Goal: Find specific page/section: Find specific page/section

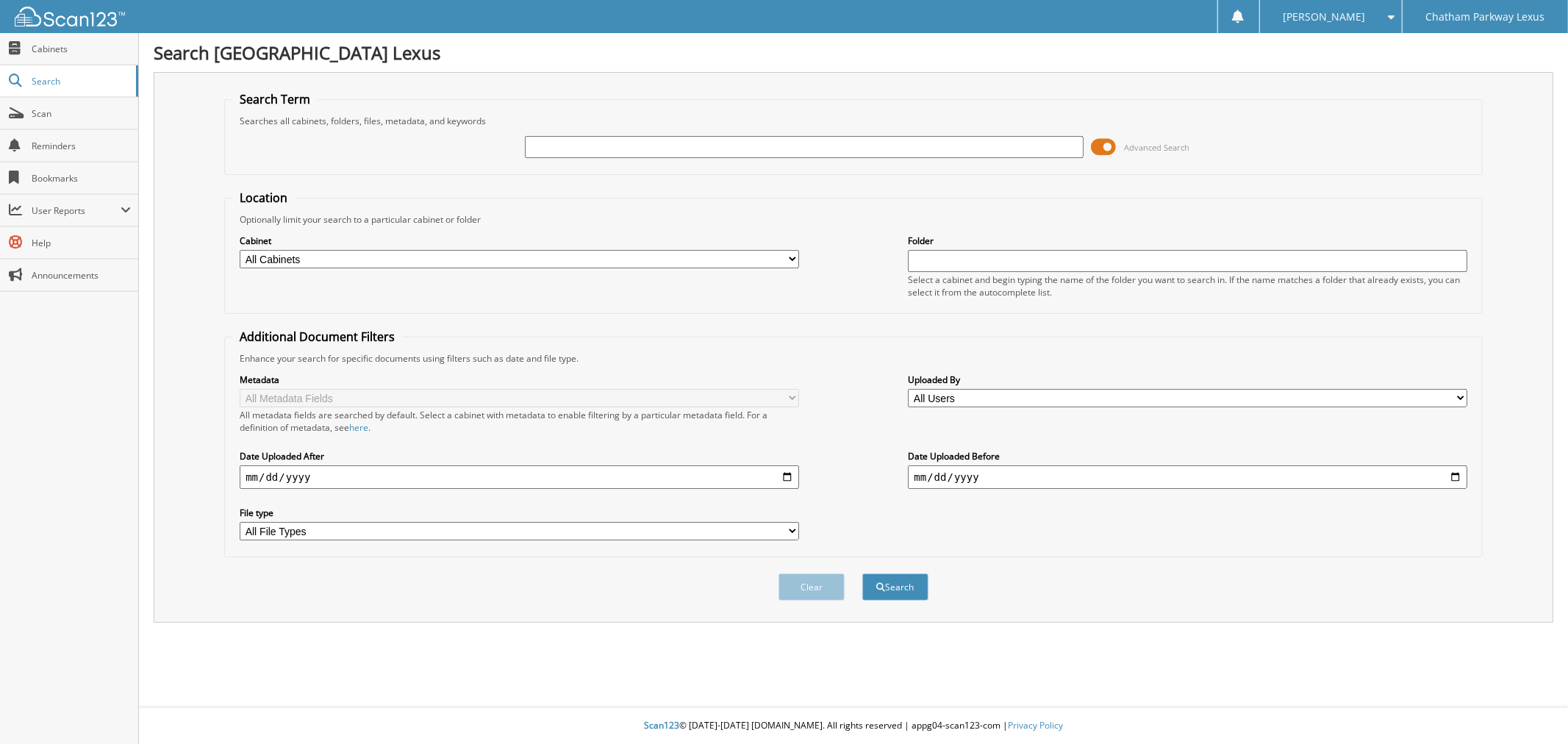
click at [608, 146] on input "text" at bounding box center [804, 146] width 558 height 22
type input "L25803"
click at [862, 573] on button "Search" at bounding box center [895, 586] width 66 height 27
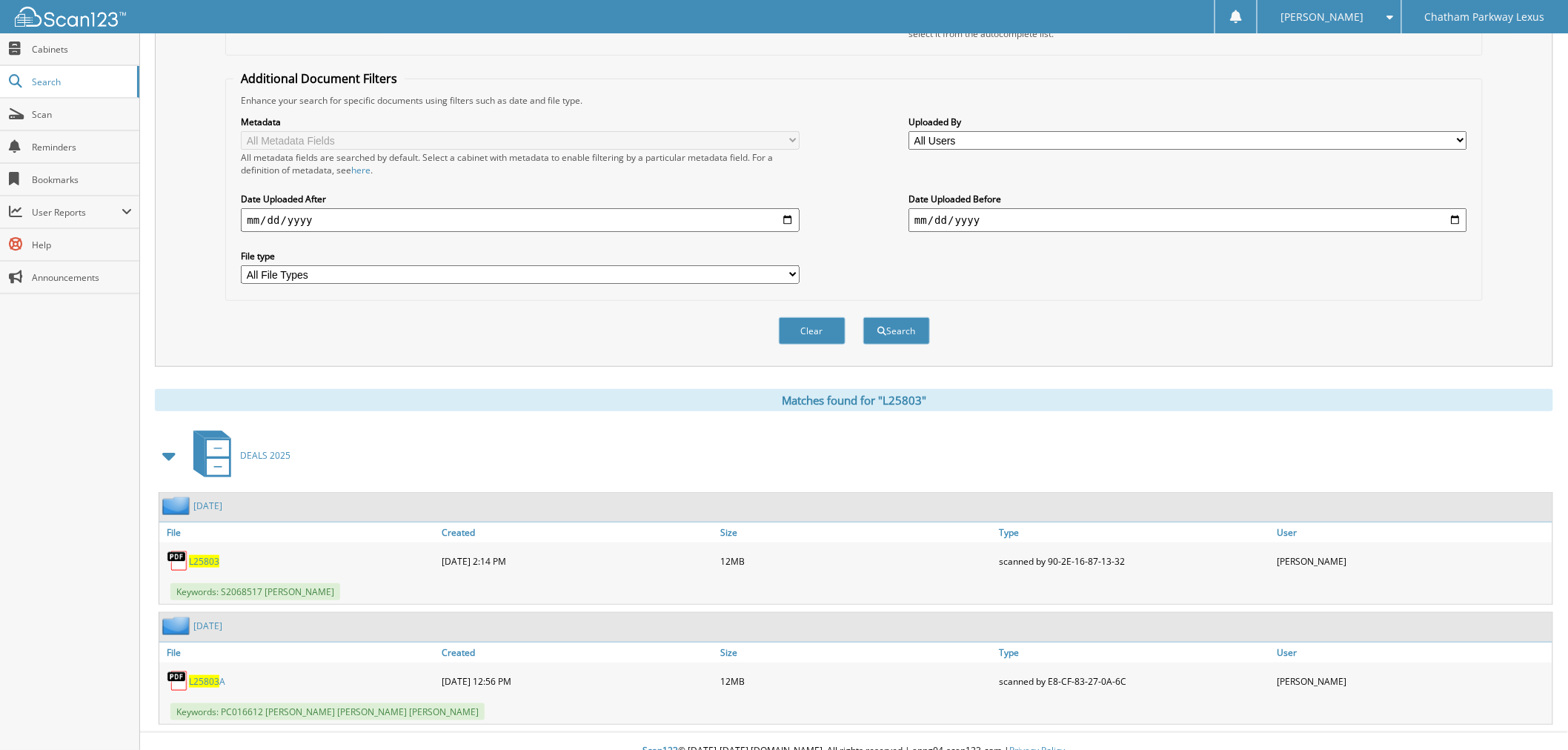
scroll to position [265, 0]
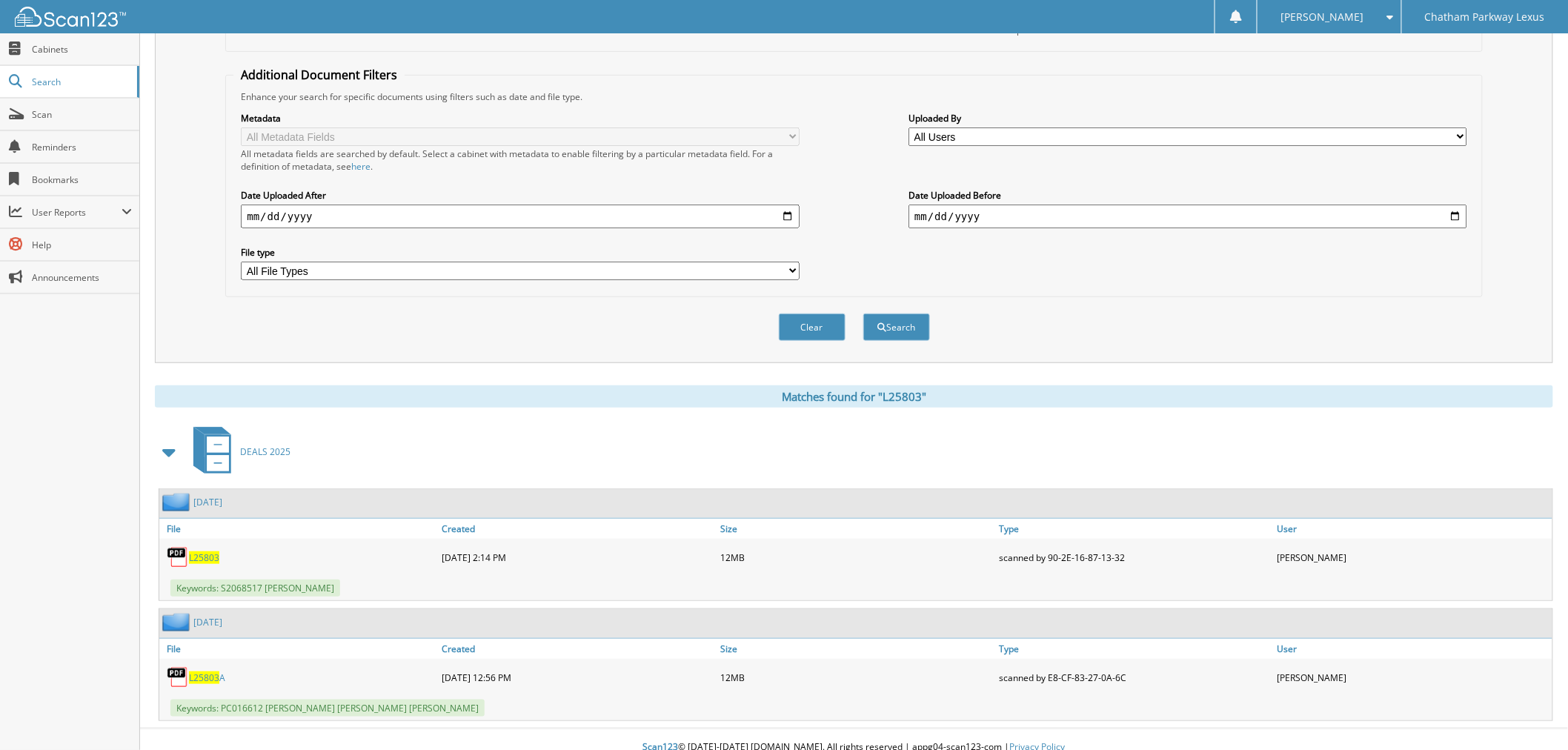
click at [201, 551] on span "L25803" at bounding box center [204, 557] width 30 height 12
